Goal: Find contact information: Find contact information

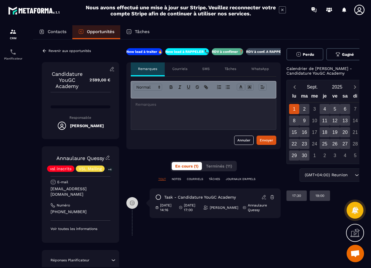
click at [67, 189] on p "[EMAIL_ADDRESS][DOMAIN_NAME]" at bounding box center [81, 191] width 60 height 11
copy div "[EMAIL_ADDRESS][DOMAIN_NAME]"
drag, startPoint x: 85, startPoint y: 208, endPoint x: 59, endPoint y: 209, distance: 26.2
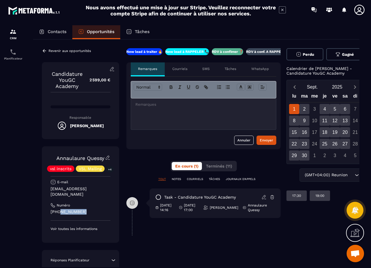
click at [59, 209] on p "[PHONE_NUMBER]" at bounding box center [81, 212] width 60 height 6
copy p "78943 6102"
drag, startPoint x: 49, startPoint y: 159, endPoint x: 86, endPoint y: 158, distance: 37.3
click at [86, 158] on div "Annaulaure Quessy vsl inscrits VSL Mailing +4 E-mail [EMAIL_ADDRESS][DOMAIN_NAM…" at bounding box center [80, 195] width 77 height 97
copy link "Annaulaure"
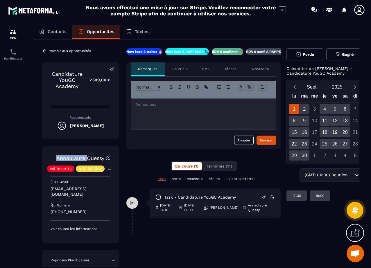
drag, startPoint x: 101, startPoint y: 156, endPoint x: 96, endPoint y: 156, distance: 4.9
click at [96, 156] on link "Annaulaure Quessy" at bounding box center [80, 158] width 48 height 6
